Goal: Task Accomplishment & Management: Complete application form

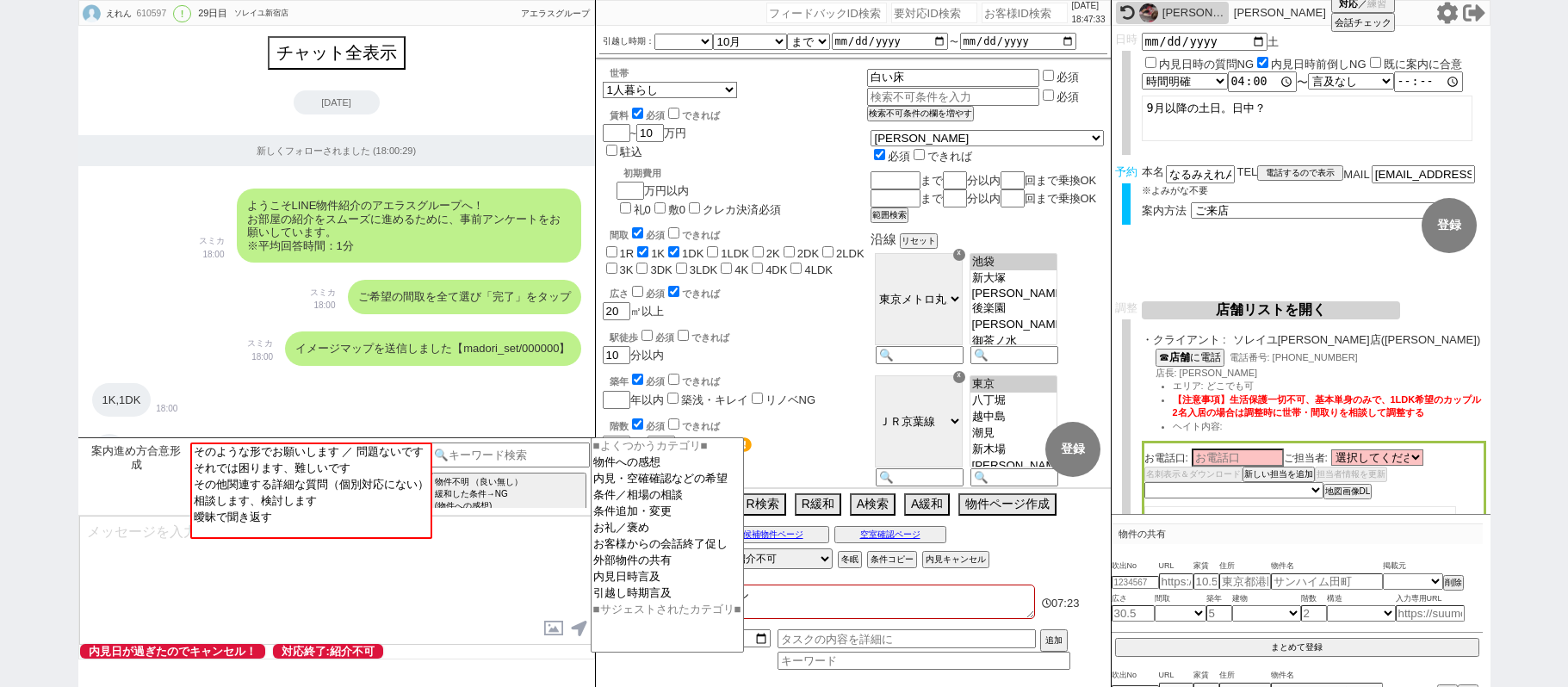
select select
select select "[DATE]"
select select "10"
select select "37"
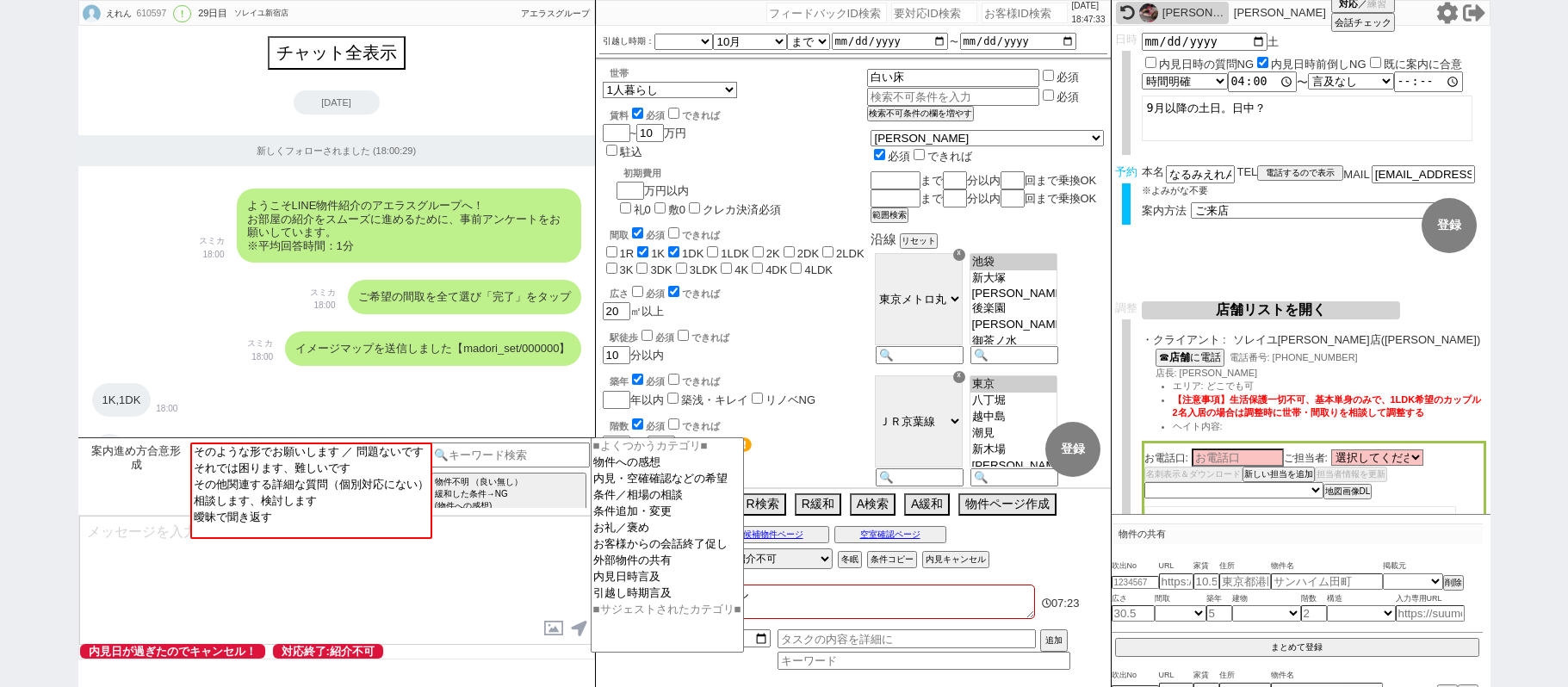
select select "0"
select select "60"
select select "[DATE]"
select select "12"
select select "11"
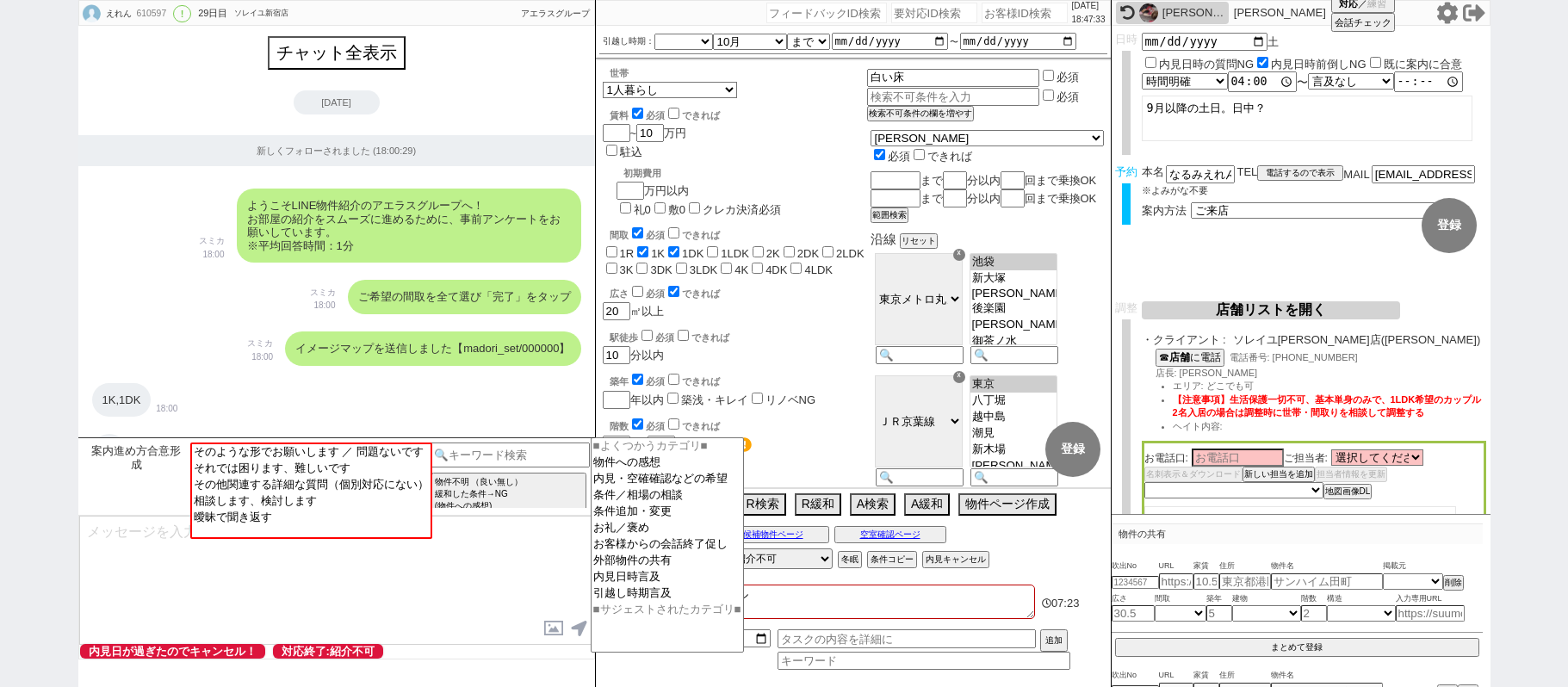
select select "75"
select select "[DATE]"
select select "62"
select select "[DATE]"
select select "63"
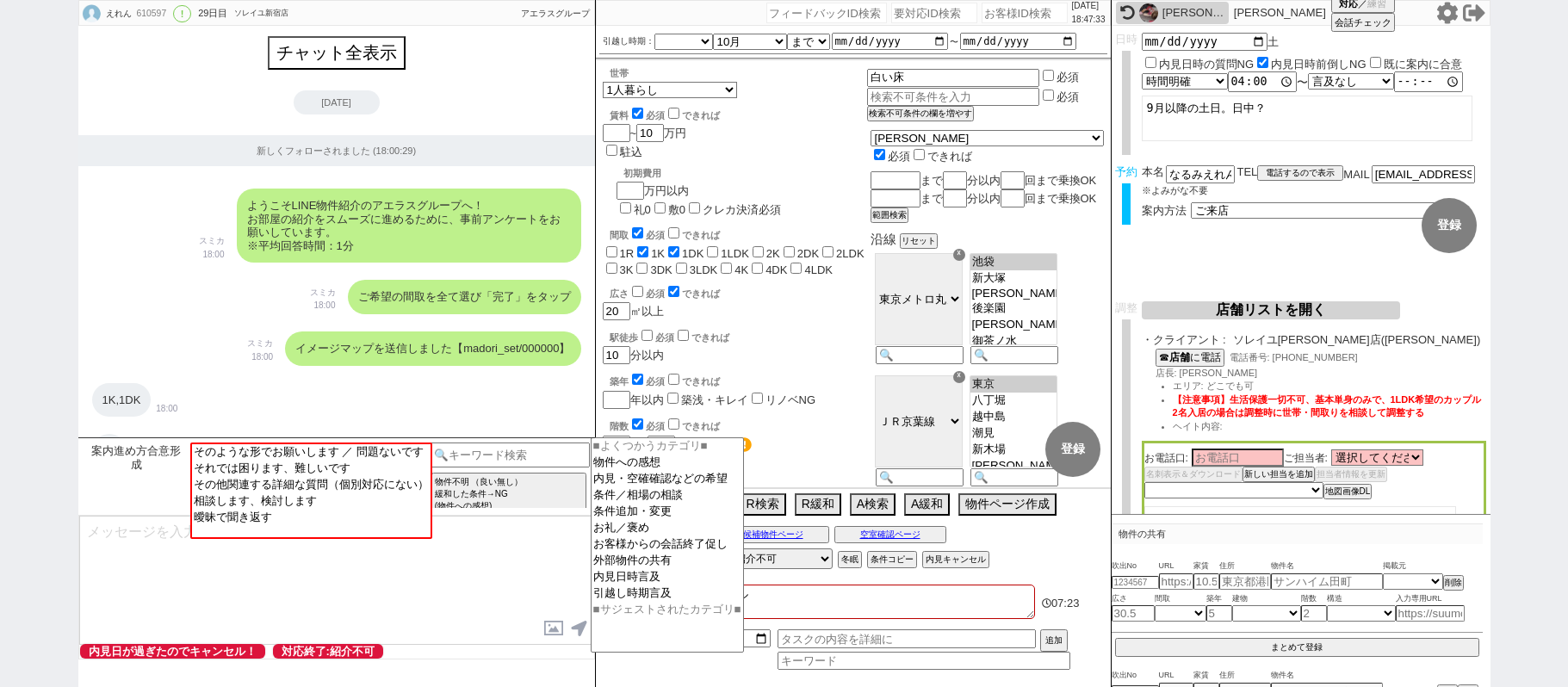
select select "[DATE]"
select select "71"
select select "[DATE]"
select select "59"
select select "[DATE]"
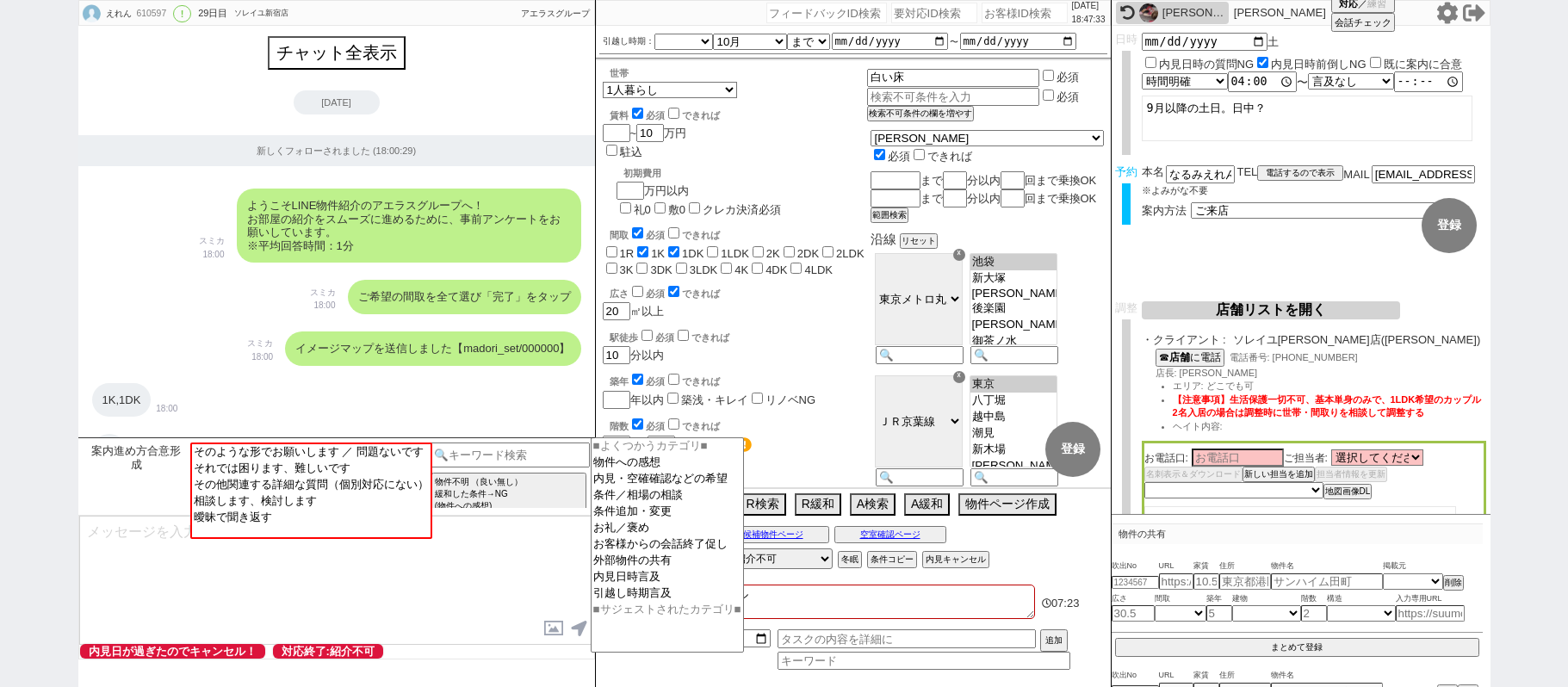
select select "69"
select select "66"
select select "[DATE]"
select select "400"
select select "1"
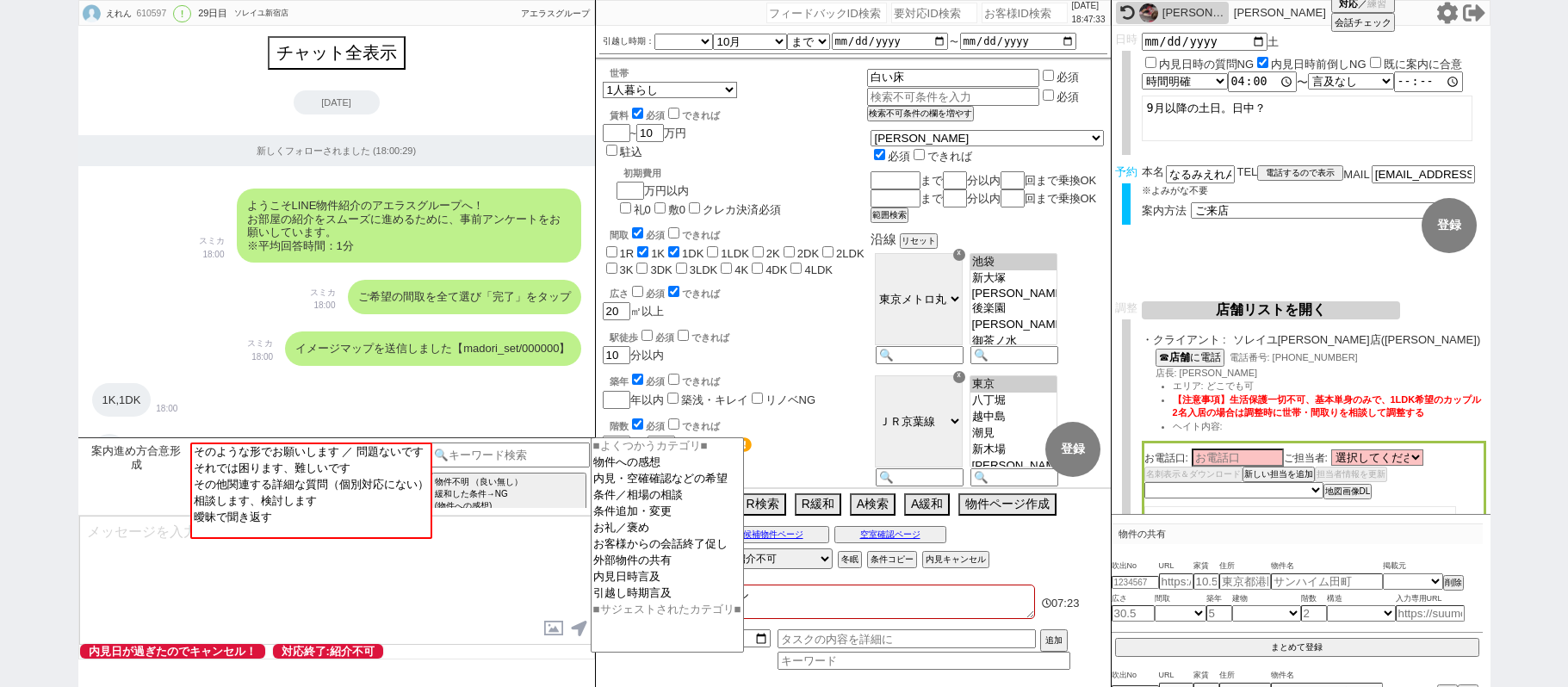
select select "2"
select select
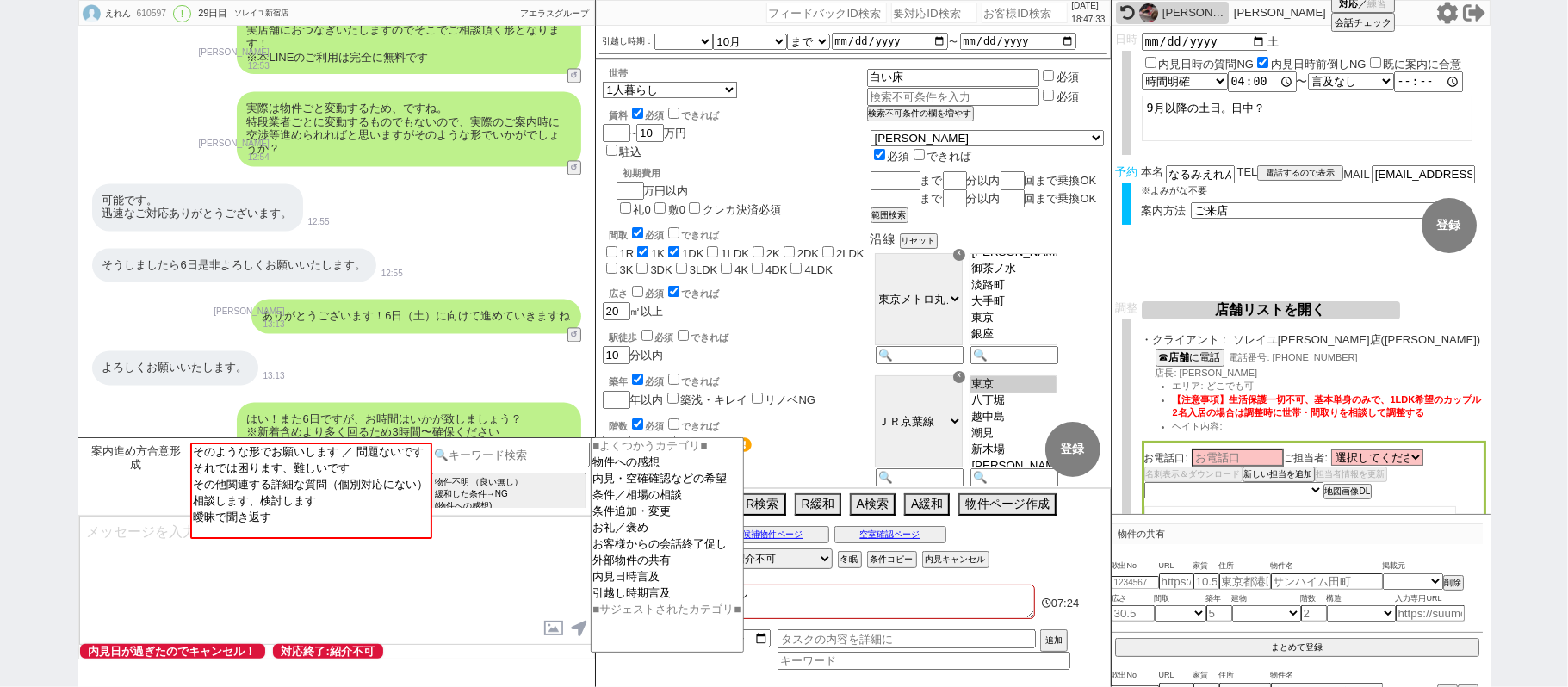
click at [1001, 7] on input "number" at bounding box center [1024, 13] width 86 height 21
paste input "610926"
type input "610926"
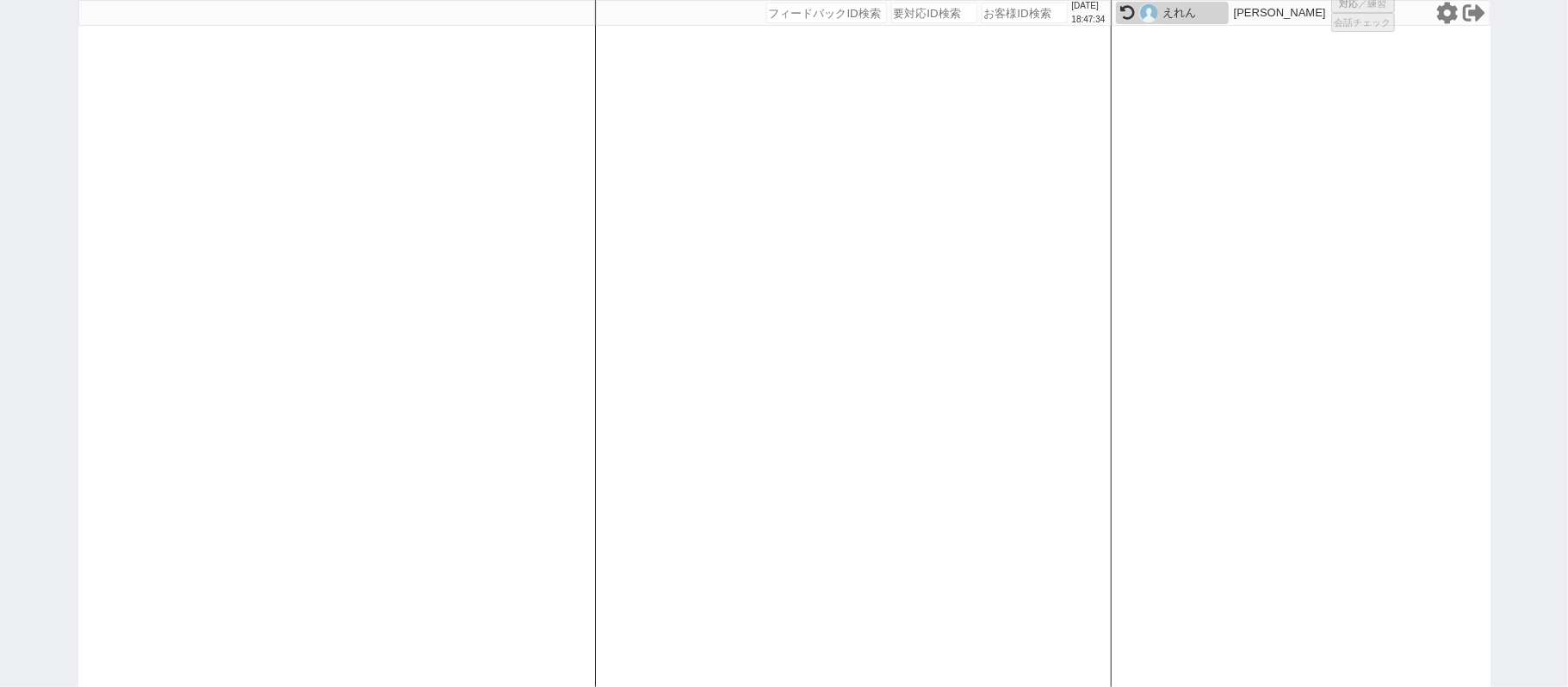
select select "400"
select select "1"
select select "6"
select select "2"
select select
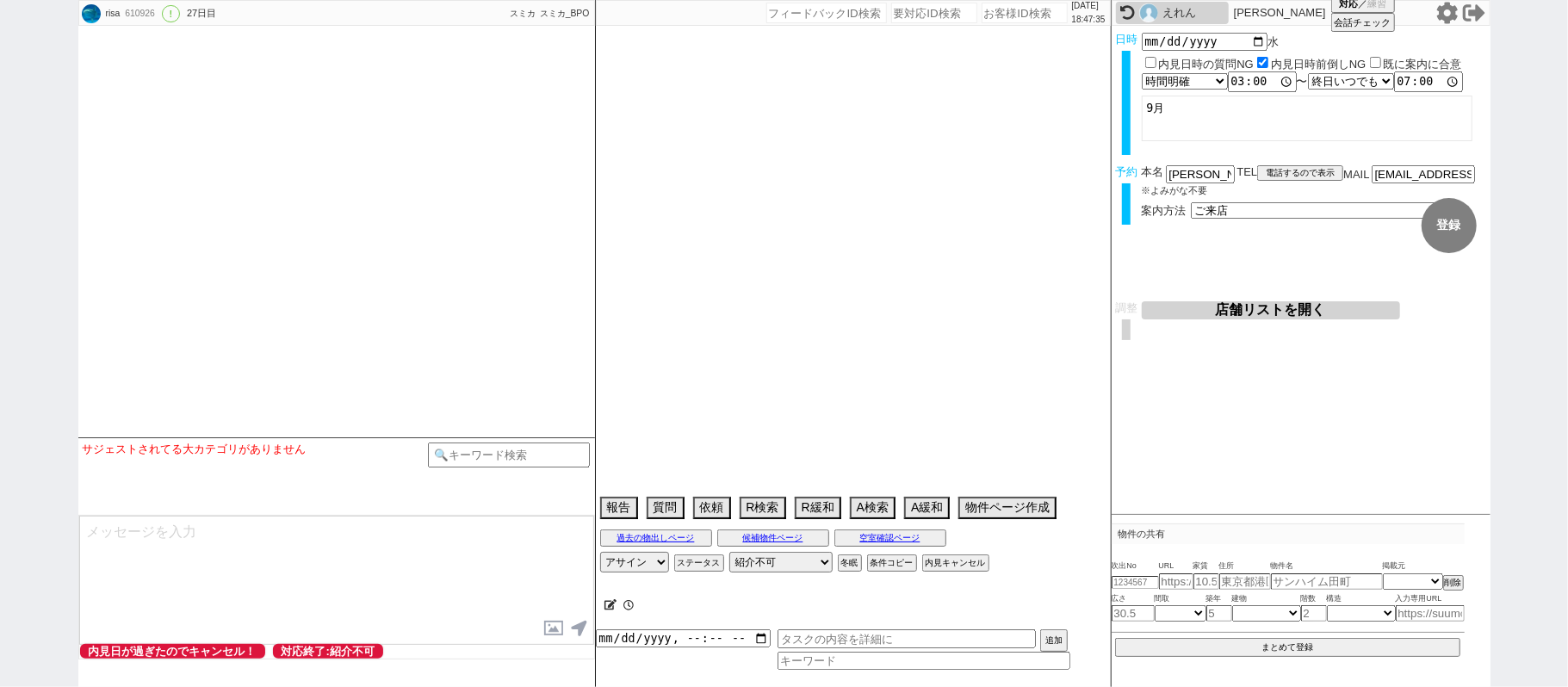
type textarea "省くユーザー、エリア緩和不可 アップル東京には調整しない ロイヤルグレースの希望物件があるうちは継続する（送客時は物件あり特殊） 蕨市在住　遠方でもないのでオ…"
select select "[DATE]"
select select "10"
select select "37"
select select "1"
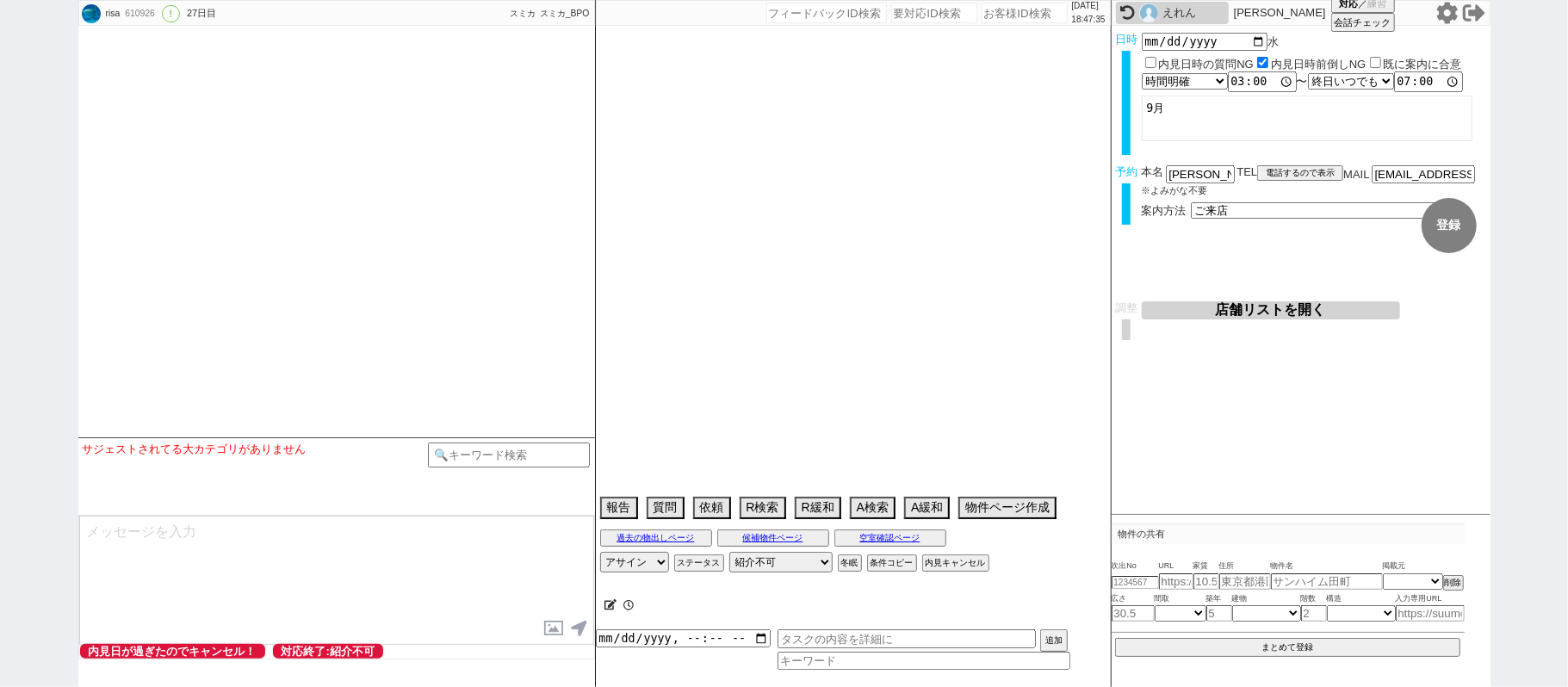
select select "23"
select select "728"
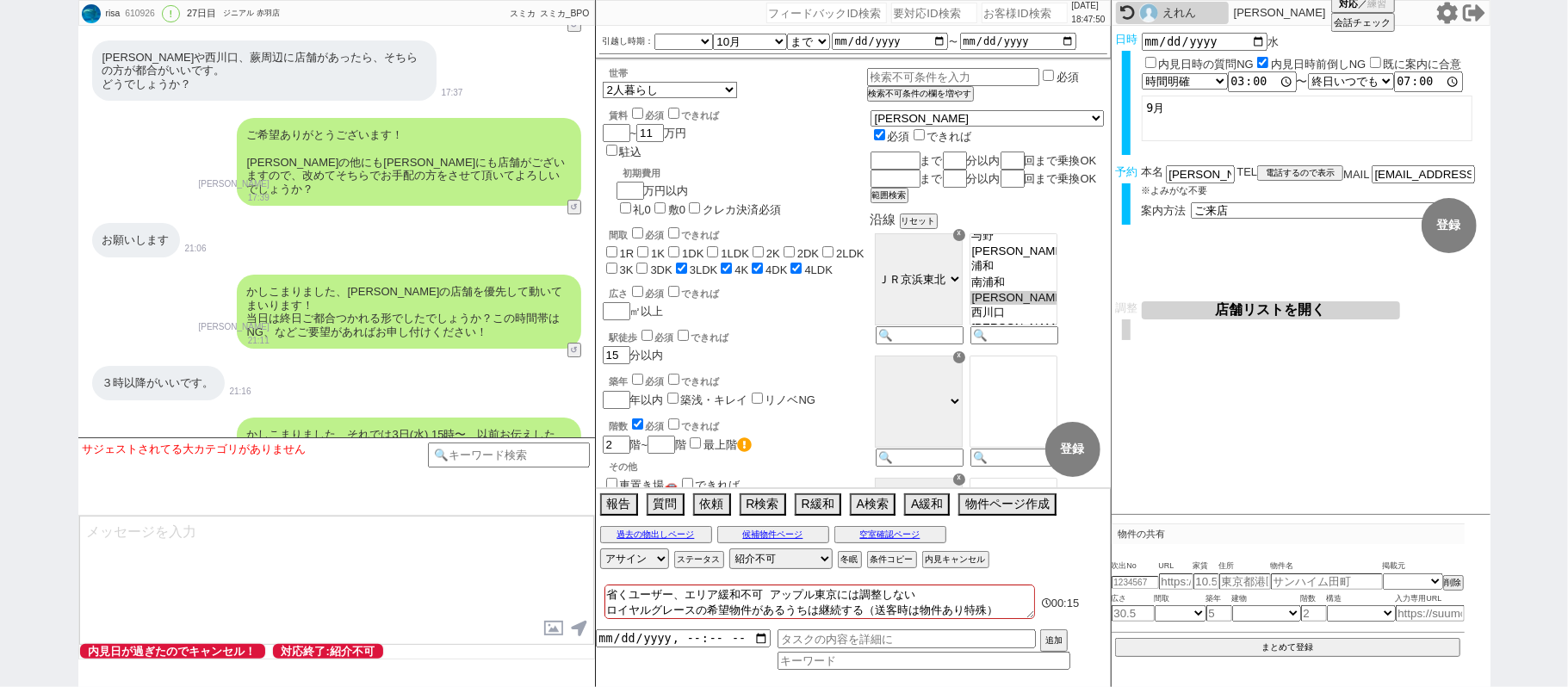
scroll to position [4004, 0]
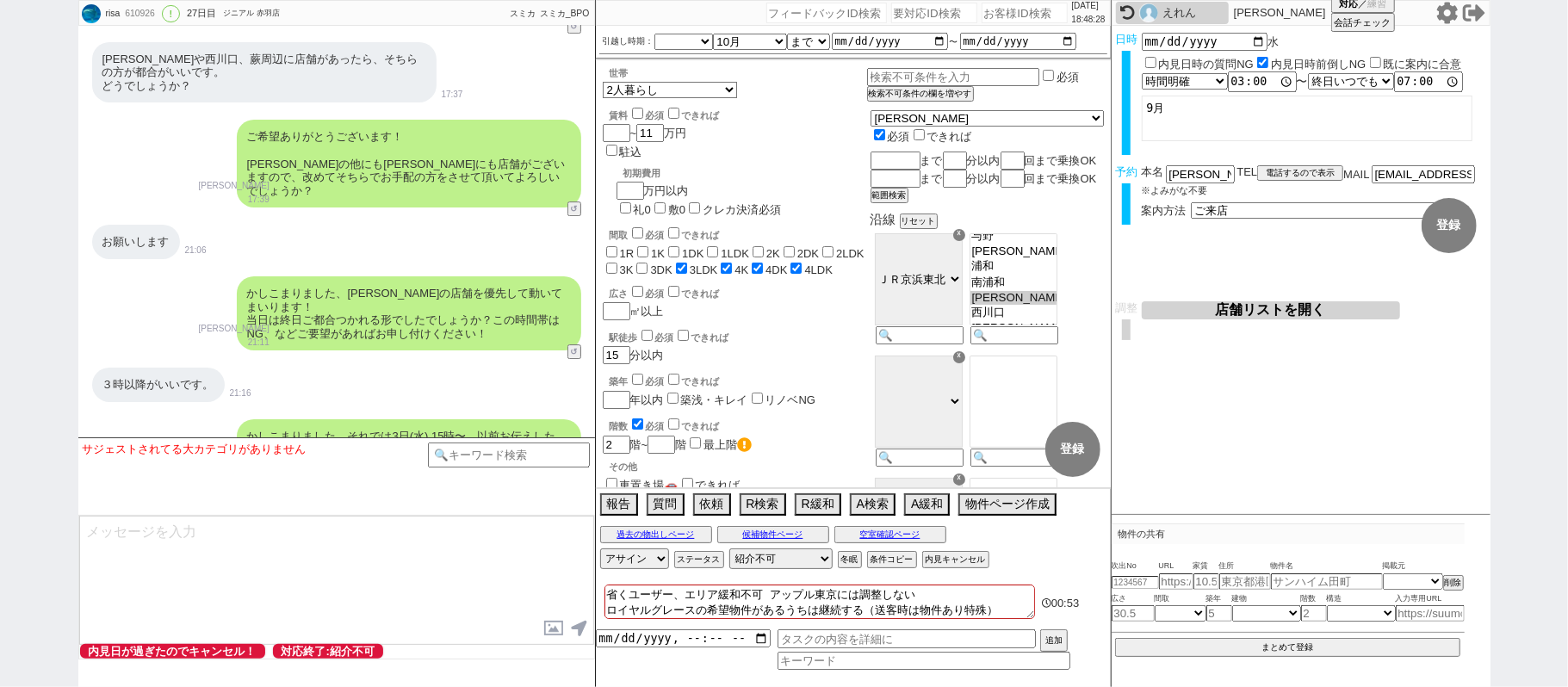
click at [407, 216] on div "お願いします 21:06" at bounding box center [336, 241] width 517 height 51
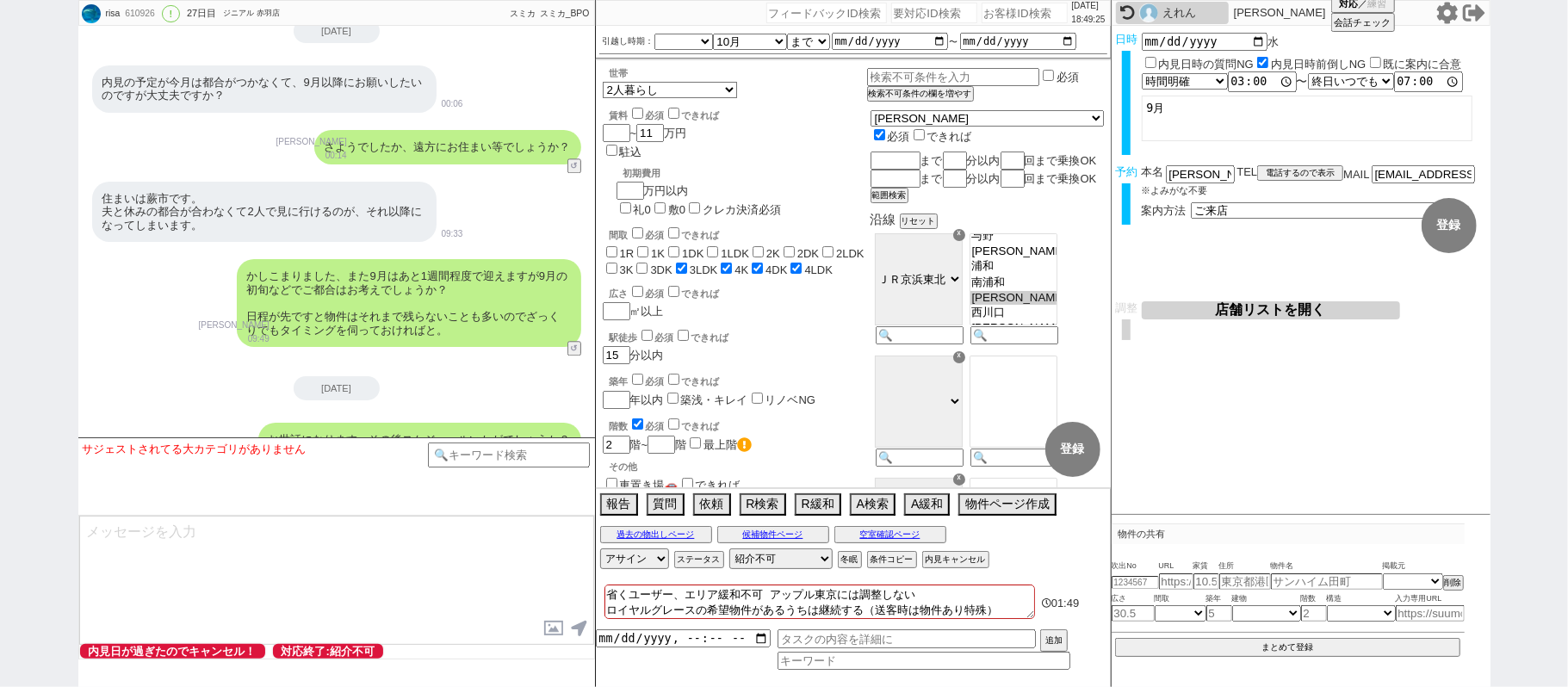
scroll to position [2914, 0]
